Goal: Contribute content: Contribute content

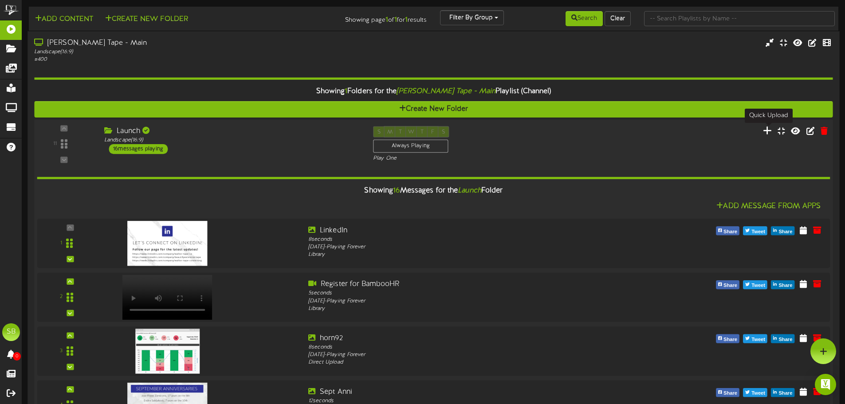
click at [771, 132] on icon at bounding box center [767, 130] width 9 height 10
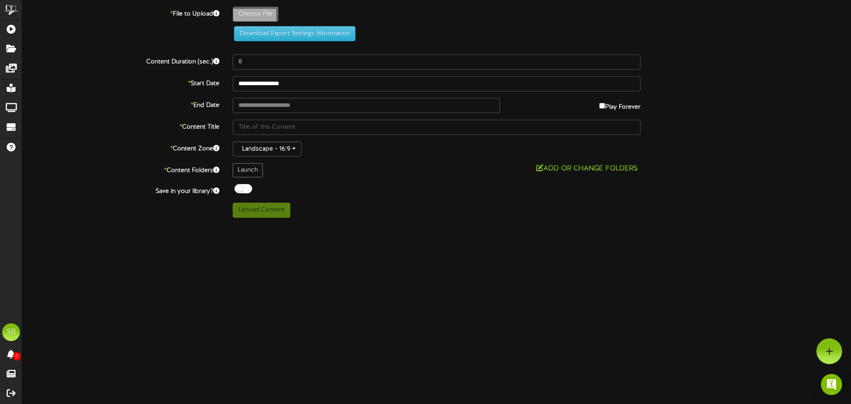
type input "**********"
type input "YellowandBlueVintageSeoulKoreanPoster24x18in"
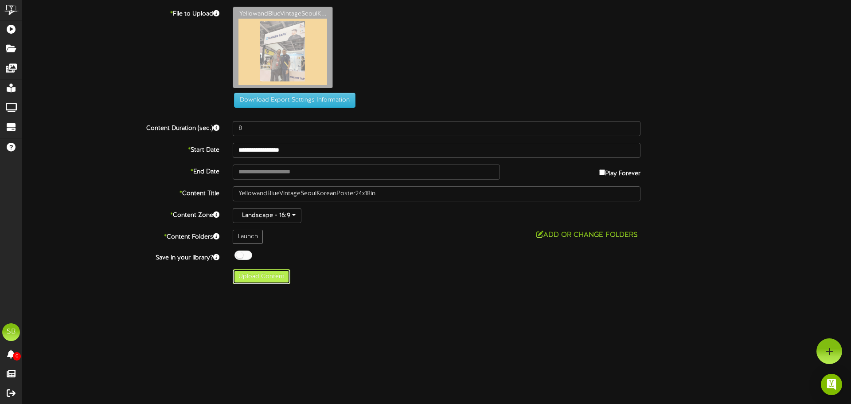
click at [272, 272] on button "Upload Content" at bounding box center [262, 276] width 58 height 15
type input "**********"
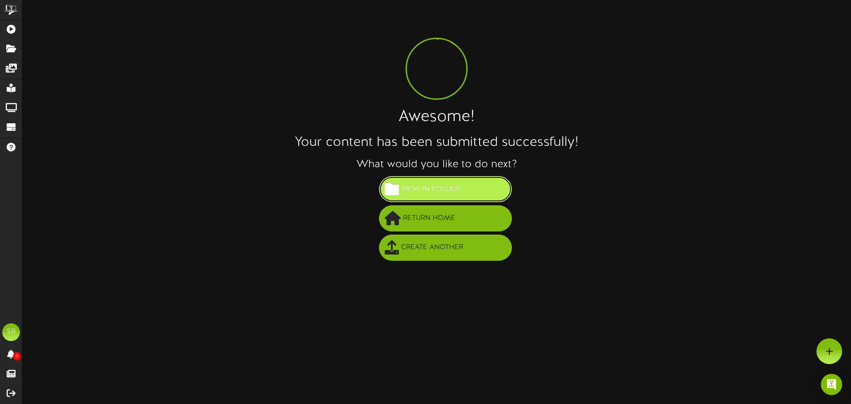
click at [411, 186] on span "View in Folder" at bounding box center [430, 189] width 63 height 15
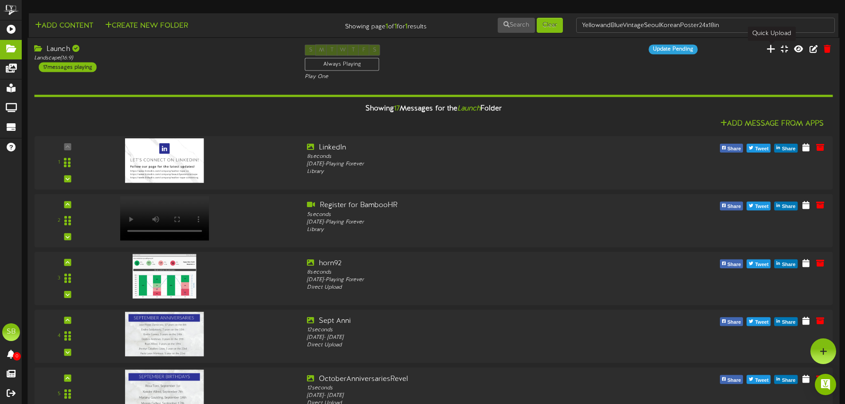
click at [772, 49] on icon at bounding box center [770, 49] width 9 height 10
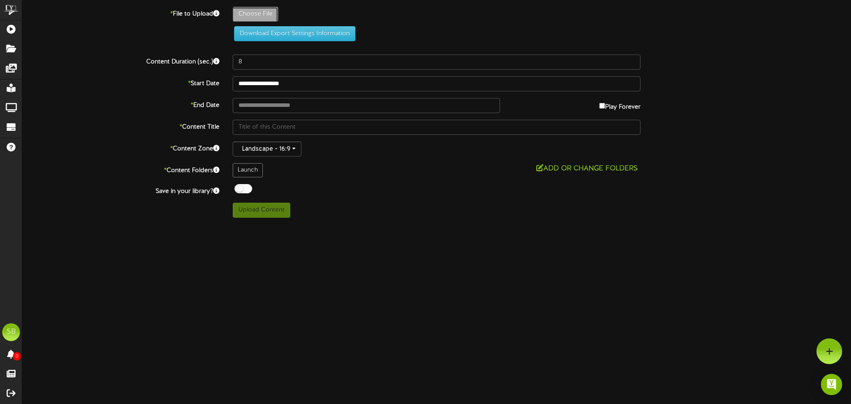
type input "**********"
type input "st911"
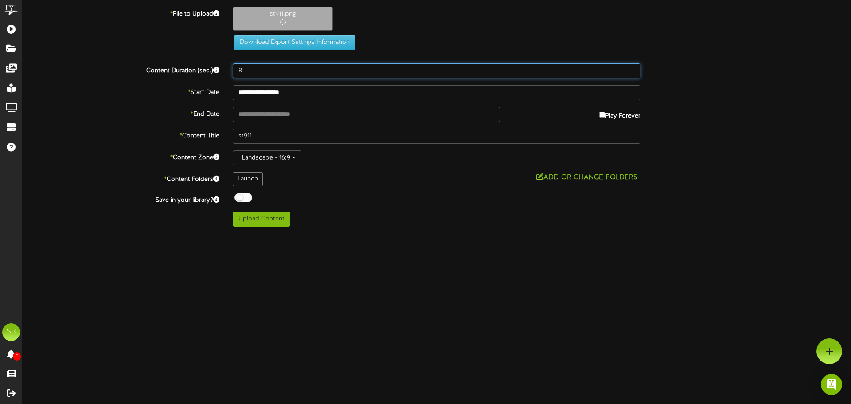
drag, startPoint x: 255, startPoint y: 71, endPoint x: 204, endPoint y: 72, distance: 51.0
click at [208, 72] on div "Content Duration (sec.) 8" at bounding box center [437, 70] width 842 height 15
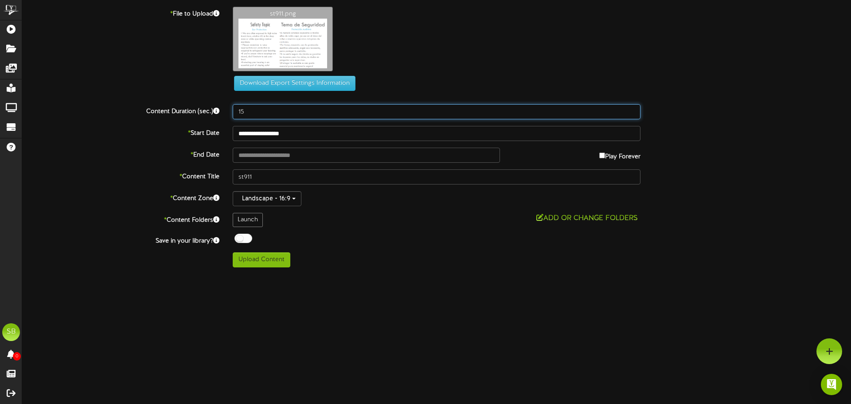
type input "15"
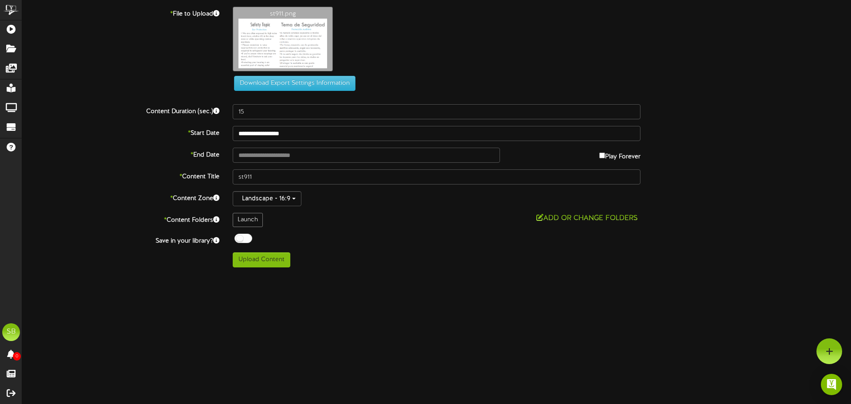
click at [412, 274] on html "ChannelValet Playlists Folders Messages My Library Groups Devices Help SB Sierr…" at bounding box center [425, 137] width 851 height 274
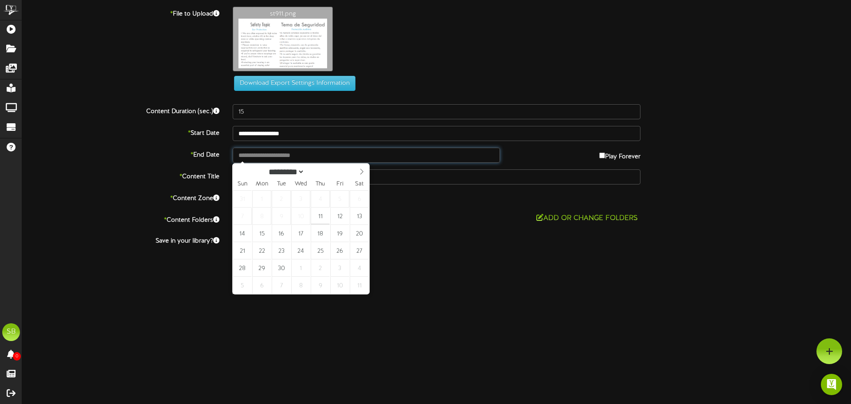
click at [291, 157] on input "text" at bounding box center [366, 155] width 267 height 15
type input "**********"
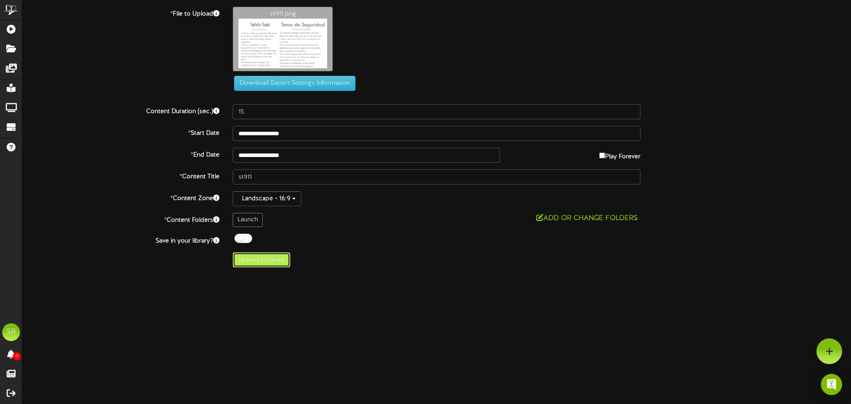
click at [260, 260] on button "Upload Content" at bounding box center [262, 259] width 58 height 15
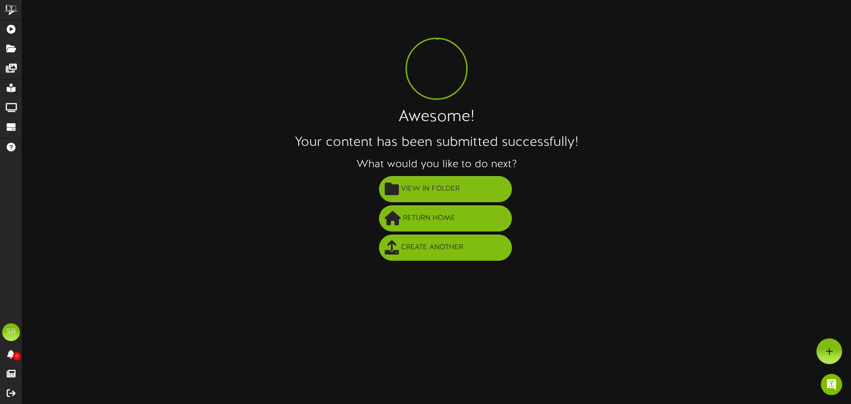
click at [487, 173] on div "Awesome! Your content has been submitted successfully! What would you like to d…" at bounding box center [436, 135] width 829 height 256
click at [468, 184] on button "View in Folder" at bounding box center [445, 189] width 133 height 26
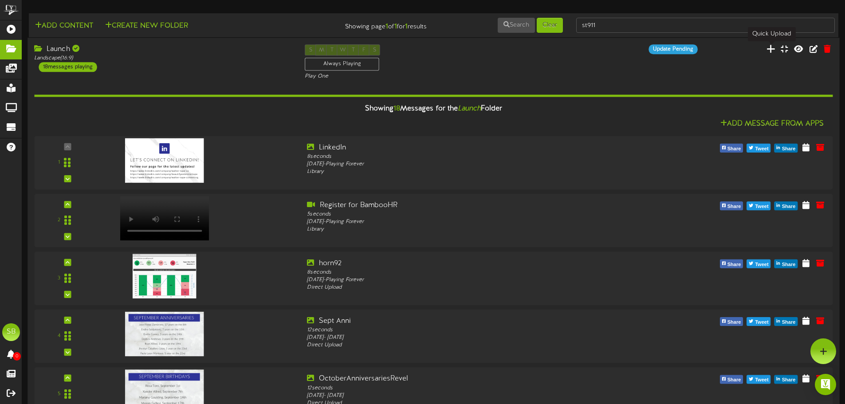
click at [769, 49] on icon at bounding box center [770, 49] width 9 height 10
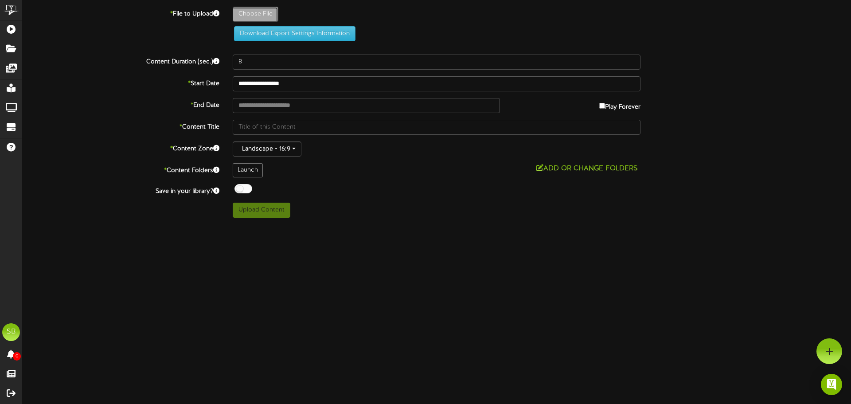
type input "**********"
type input "hh911"
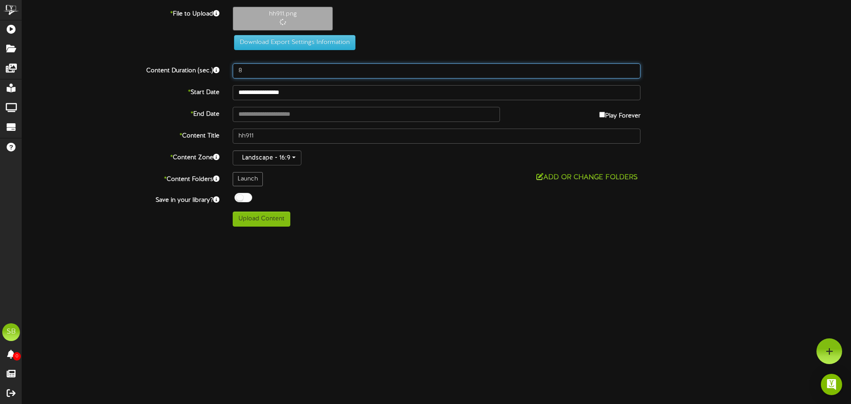
drag, startPoint x: 255, startPoint y: 67, endPoint x: 237, endPoint y: 67, distance: 18.2
click at [237, 67] on input "8" at bounding box center [437, 70] width 408 height 15
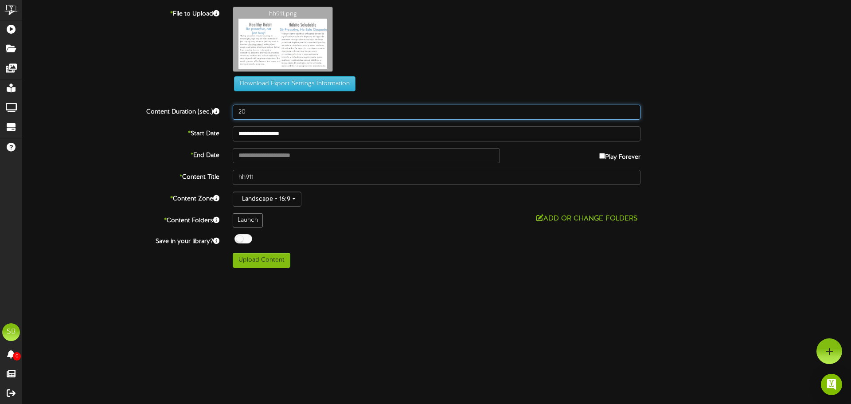
type input "20"
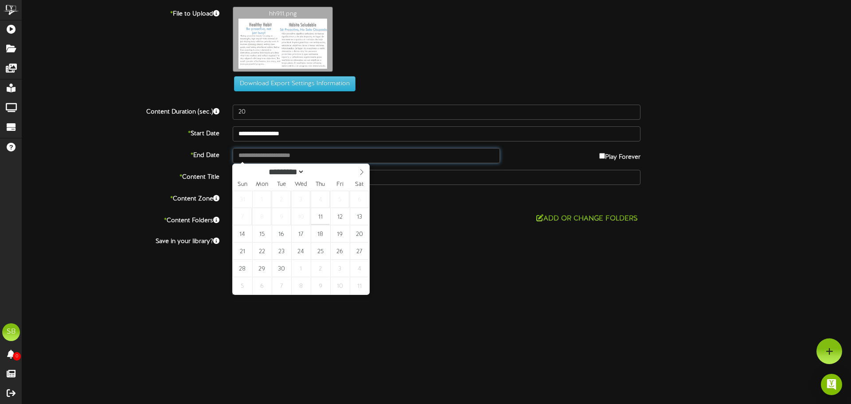
click at [274, 150] on input "text" at bounding box center [366, 155] width 267 height 15
type input "**********"
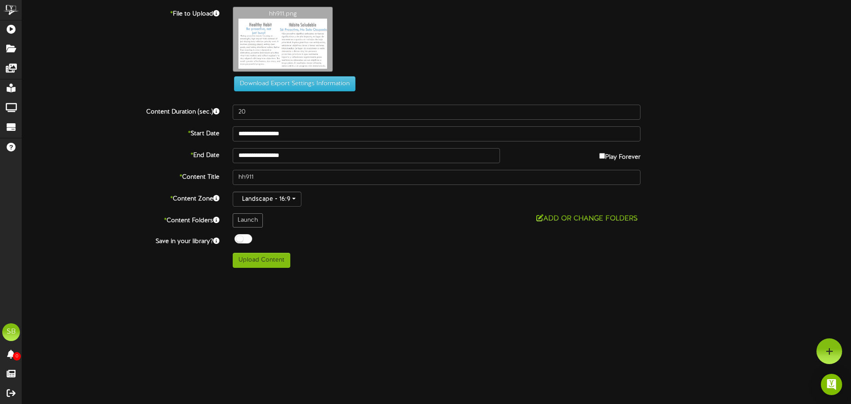
drag, startPoint x: 439, startPoint y: 284, endPoint x: 424, endPoint y: 191, distance: 93.8
click at [439, 274] on html "ChannelValet Playlists Folders Messages My Library Groups Devices Help SB Sierr…" at bounding box center [425, 137] width 851 height 274
click at [250, 259] on button "Upload Content" at bounding box center [262, 260] width 58 height 15
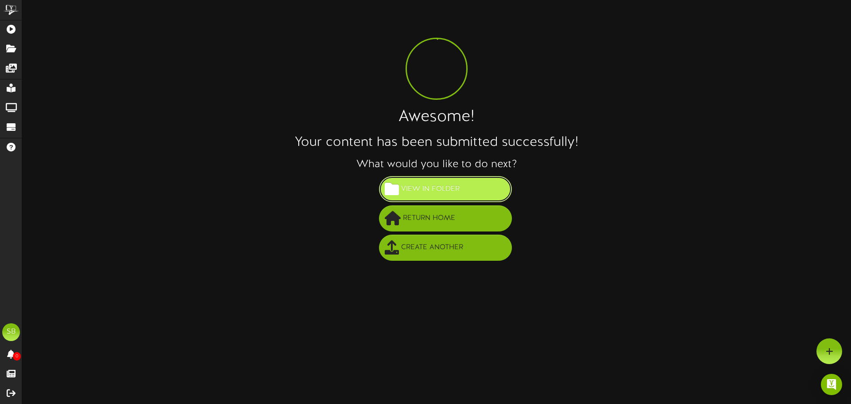
click at [435, 184] on span "View in Folder" at bounding box center [430, 189] width 63 height 15
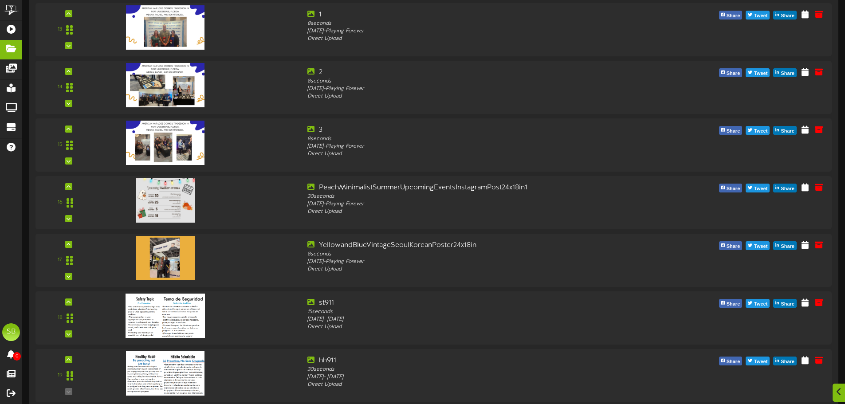
scroll to position [838, 0]
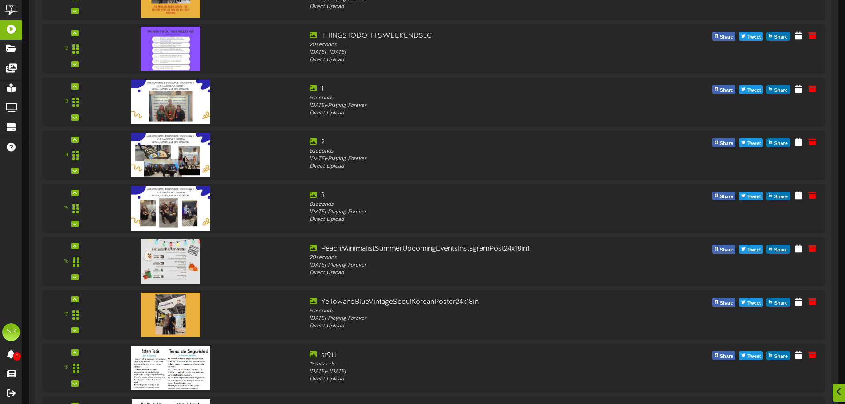
scroll to position [788, 0]
